Goal: Information Seeking & Learning: Learn about a topic

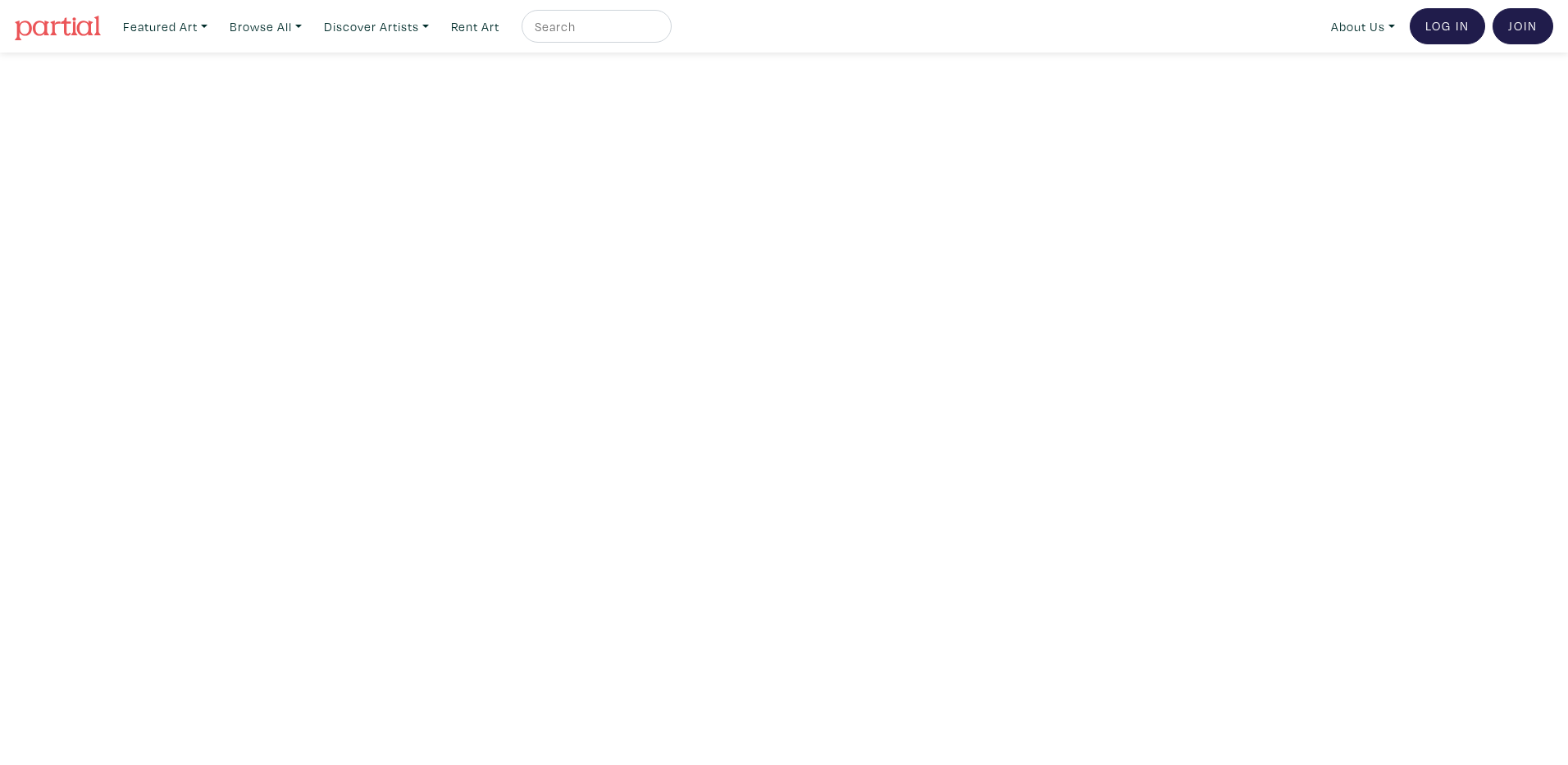
click at [73, 24] on img at bounding box center [58, 28] width 86 height 24
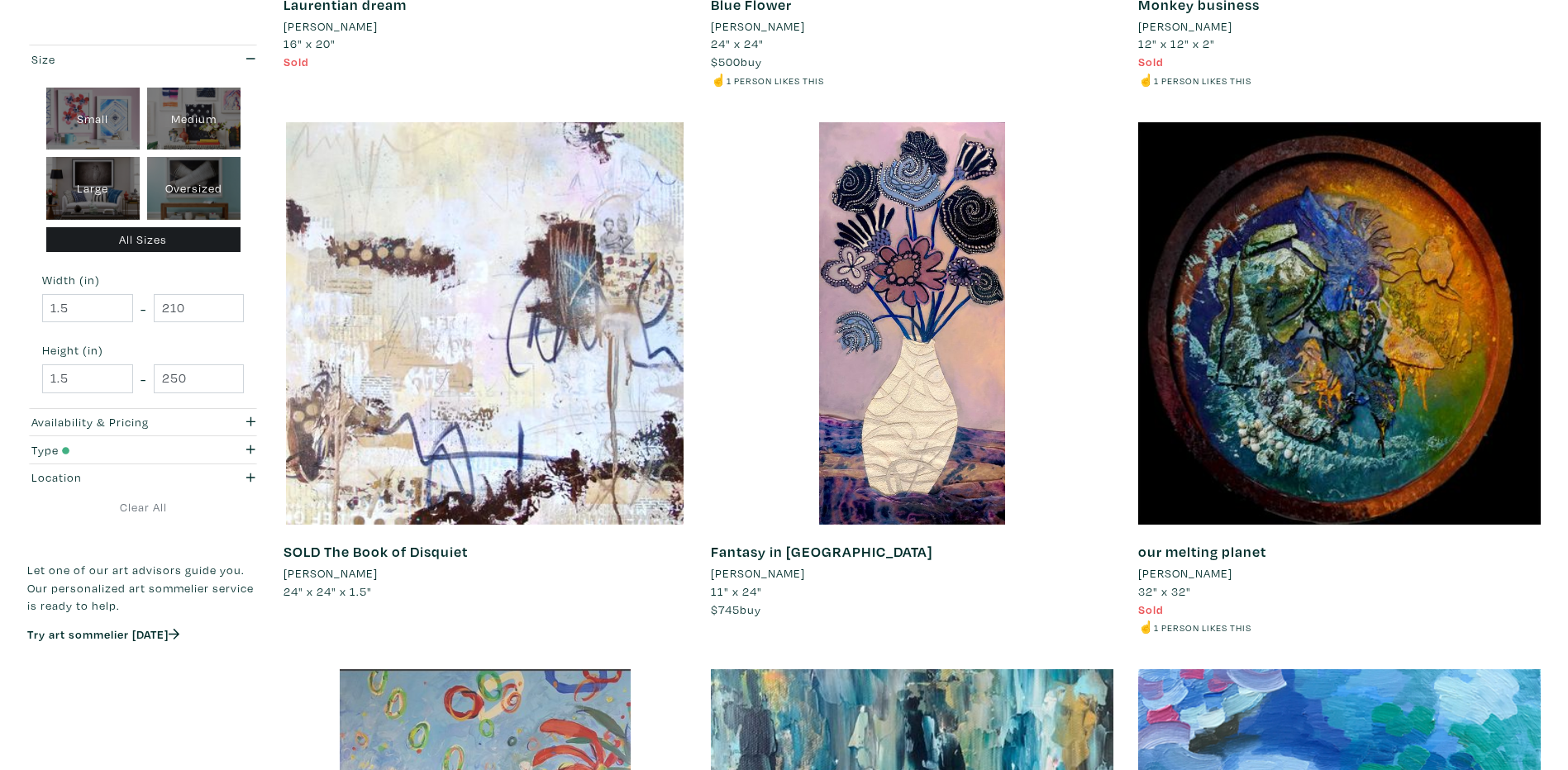
scroll to position [3386, 0]
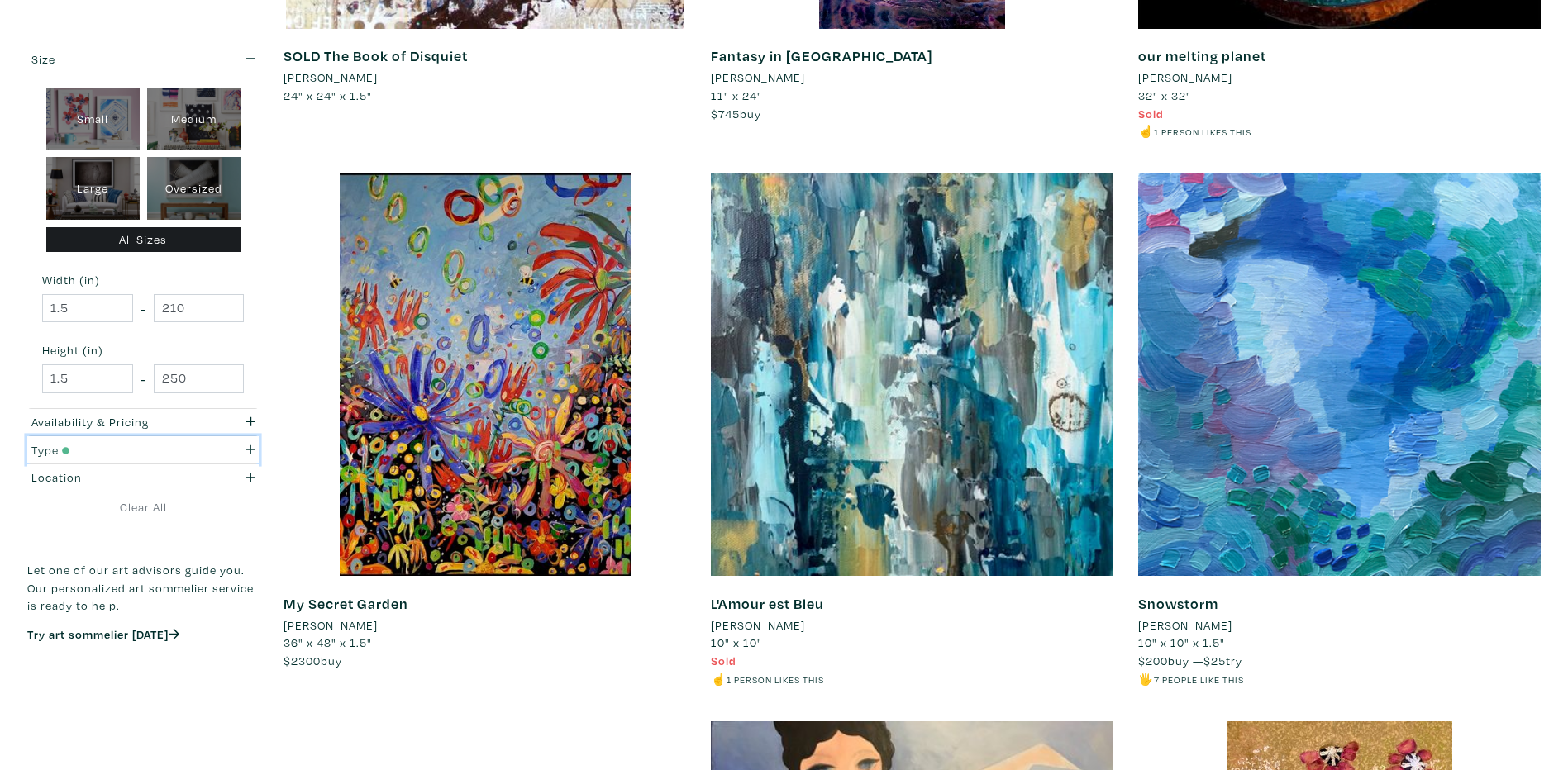
click at [104, 455] on div "Type" at bounding box center [112, 449] width 162 height 18
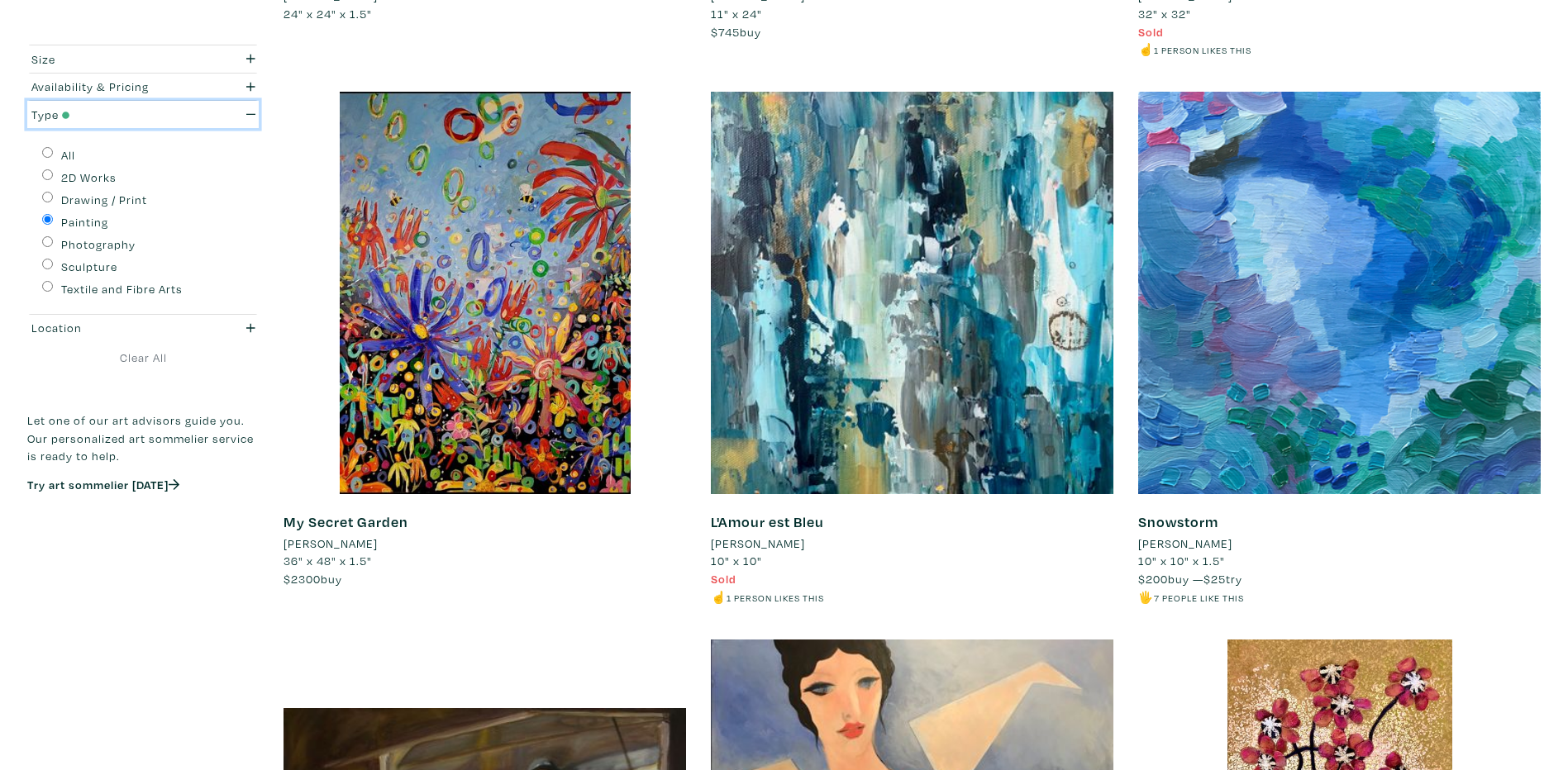
scroll to position [3469, 0]
click at [105, 177] on label "2D Works" at bounding box center [88, 177] width 55 height 18
click at [53, 177] on input "2D Works" at bounding box center [48, 175] width 11 height 11
radio input "true"
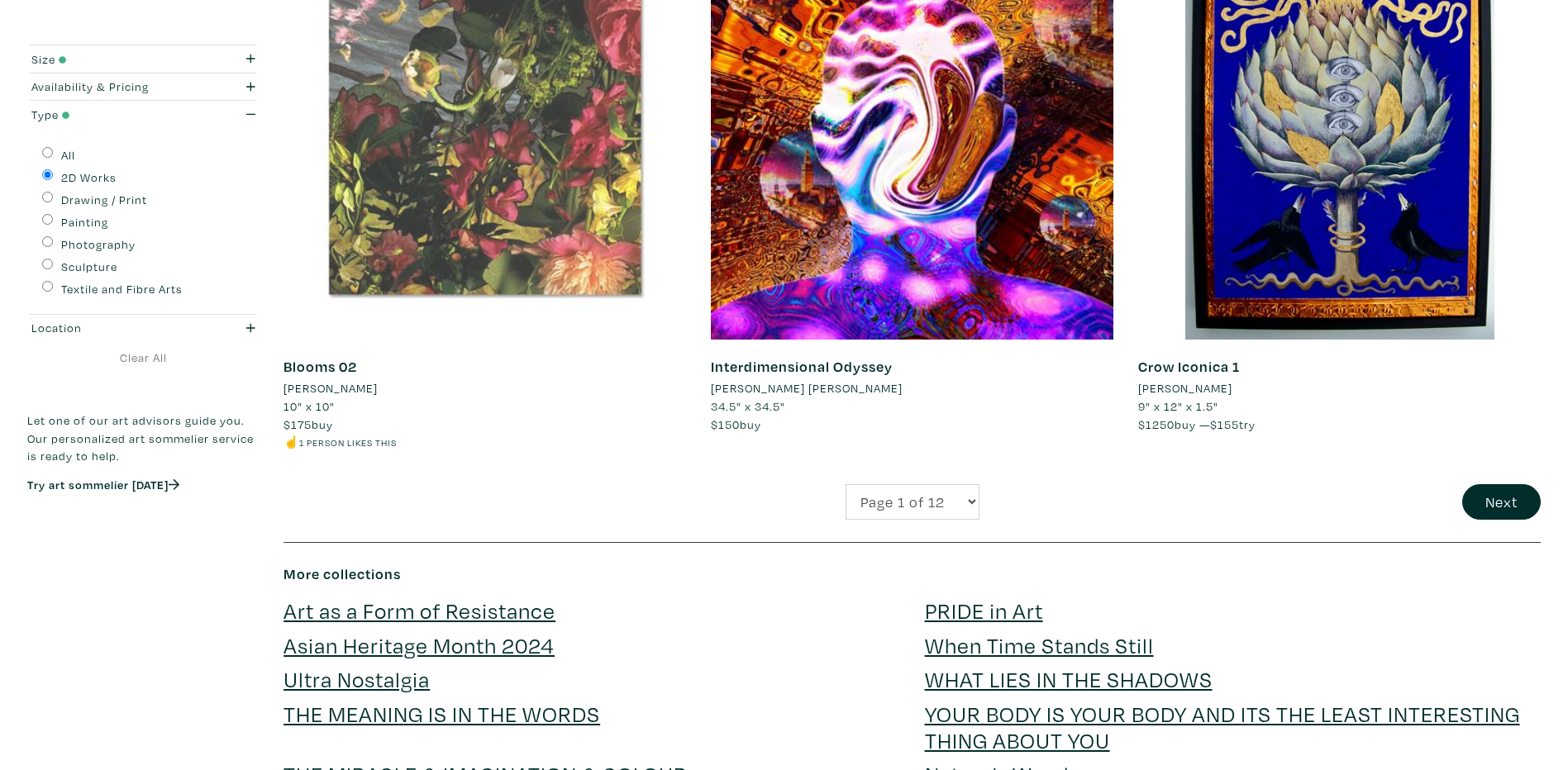
scroll to position [4295, 0]
